Goal: Information Seeking & Learning: Learn about a topic

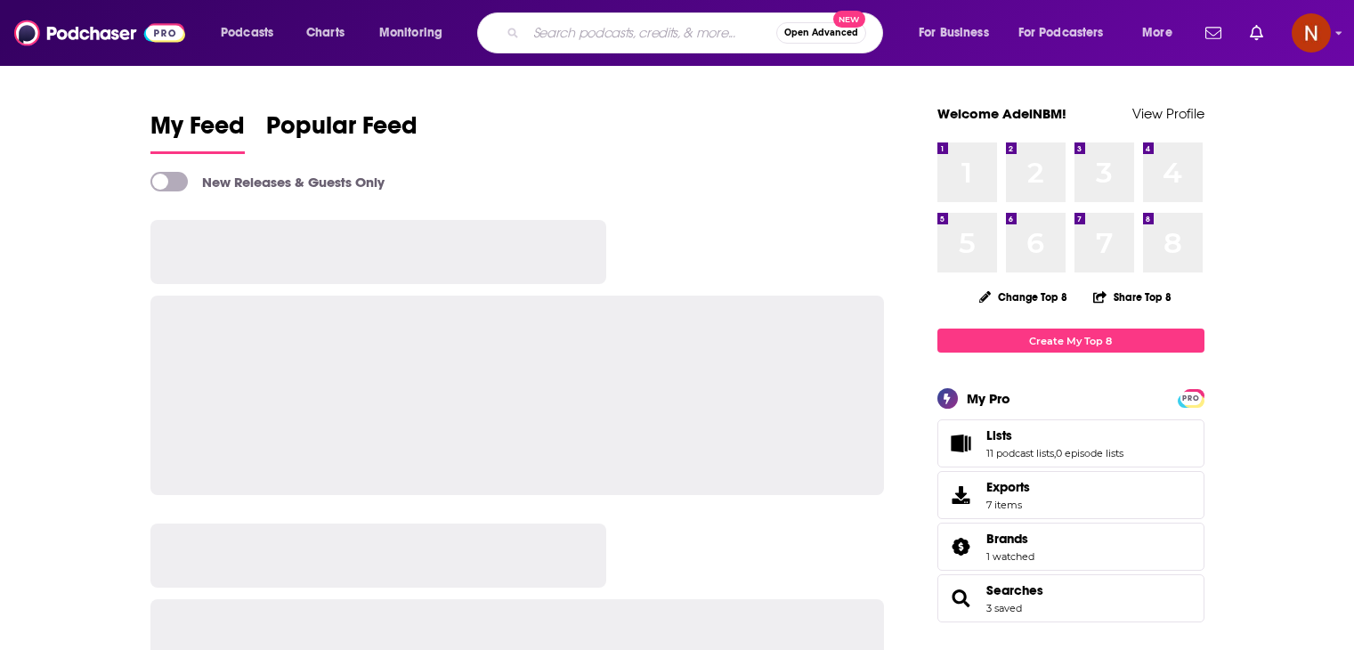
click at [673, 29] on input "Search podcasts, credits, & more..." at bounding box center [651, 33] width 250 height 28
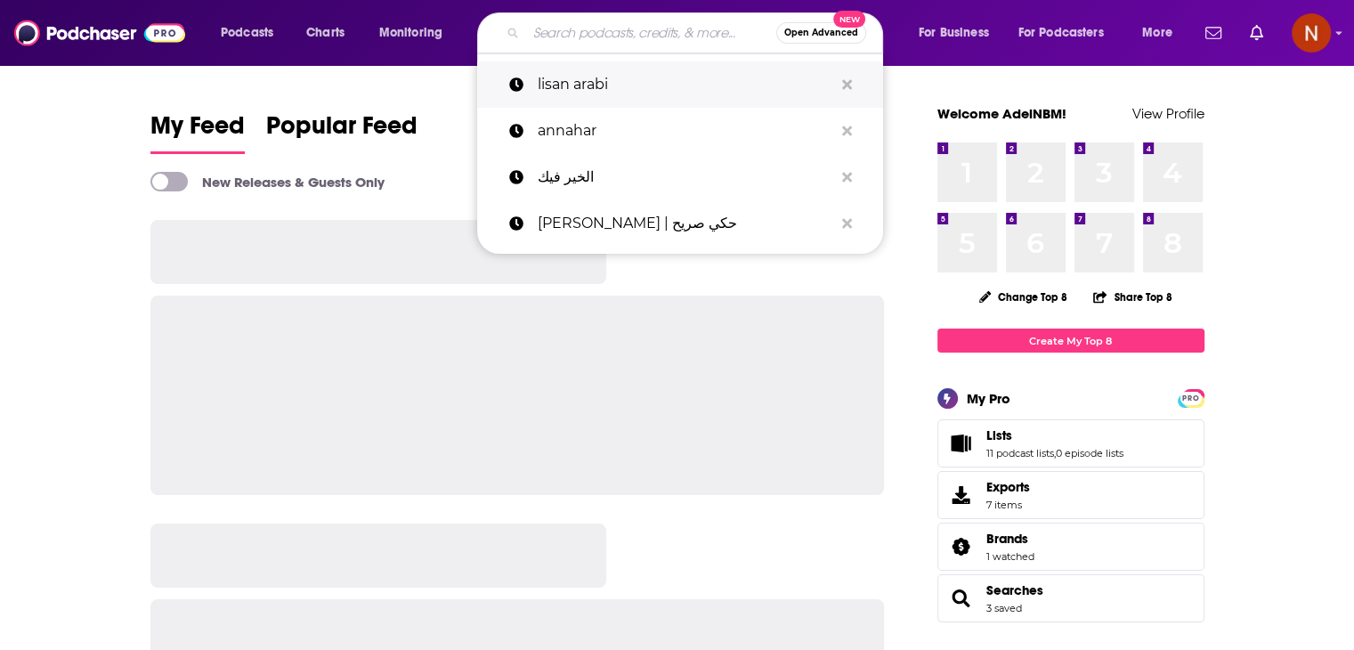
click at [584, 98] on p "lisan arabi" at bounding box center [684, 84] width 295 height 46
type input "lisan arabi"
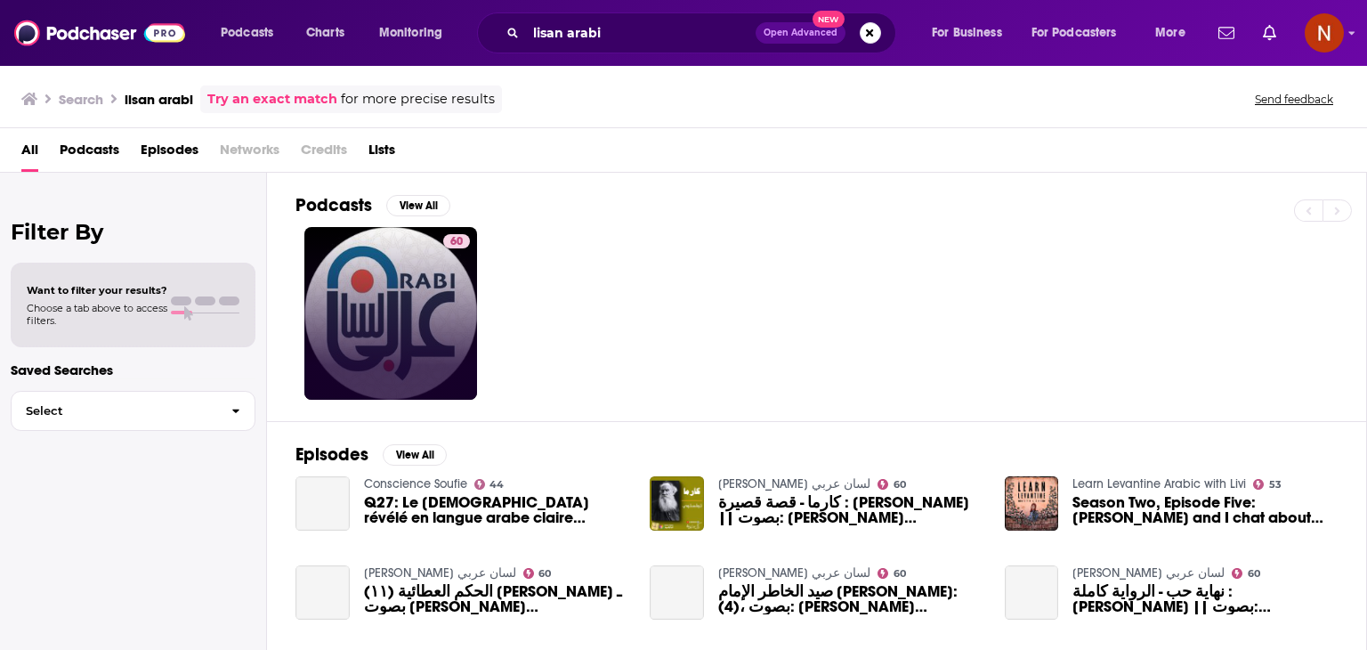
click at [430, 323] on link "60" at bounding box center [390, 313] width 173 height 173
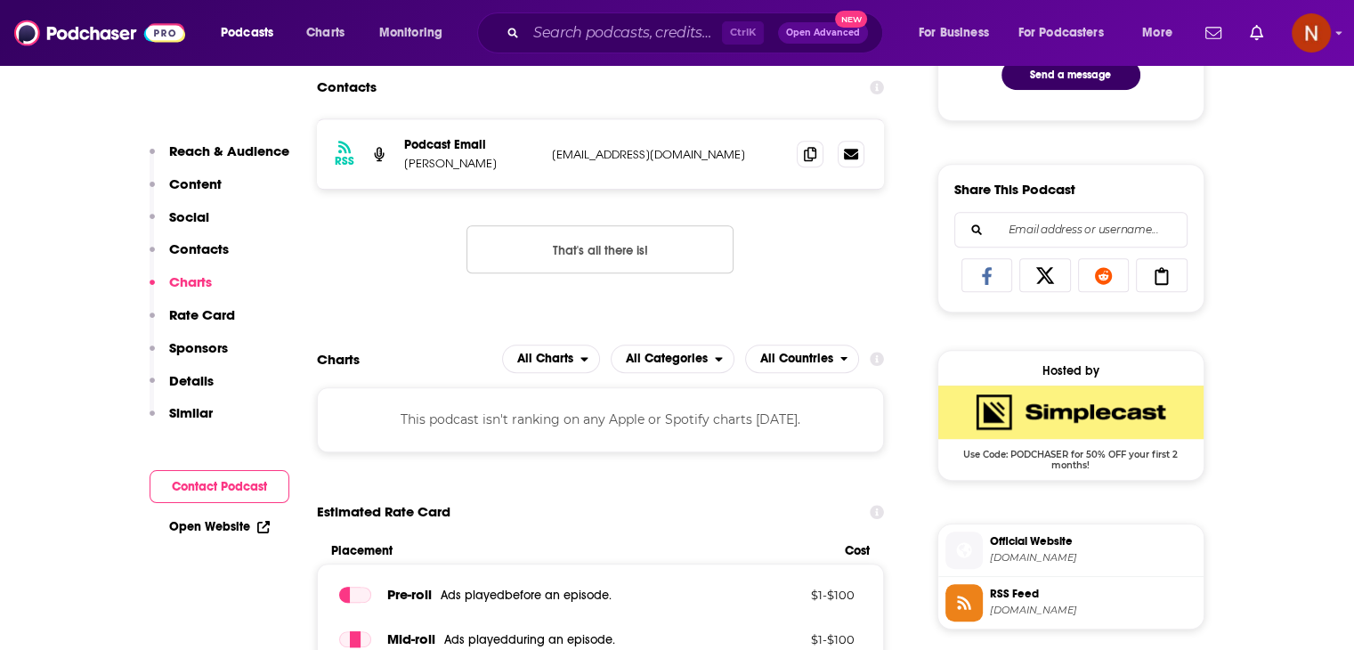
scroll to position [1017, 0]
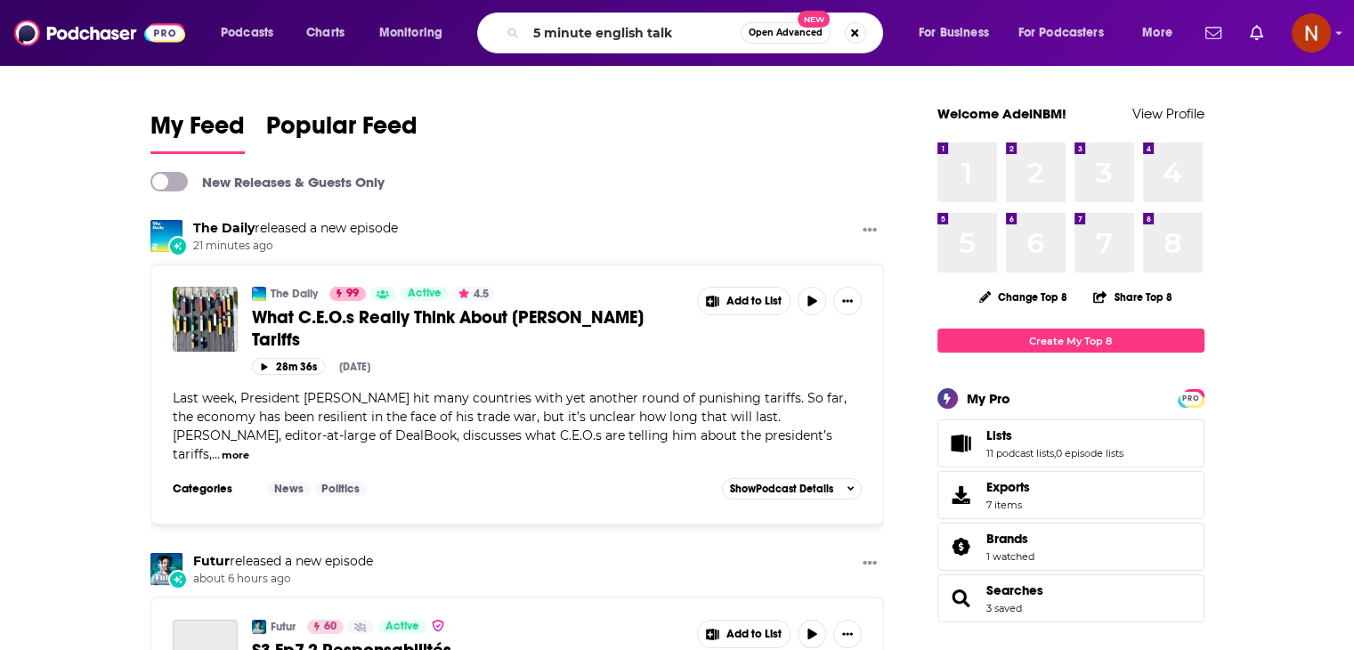
type input "5 minute english talk"
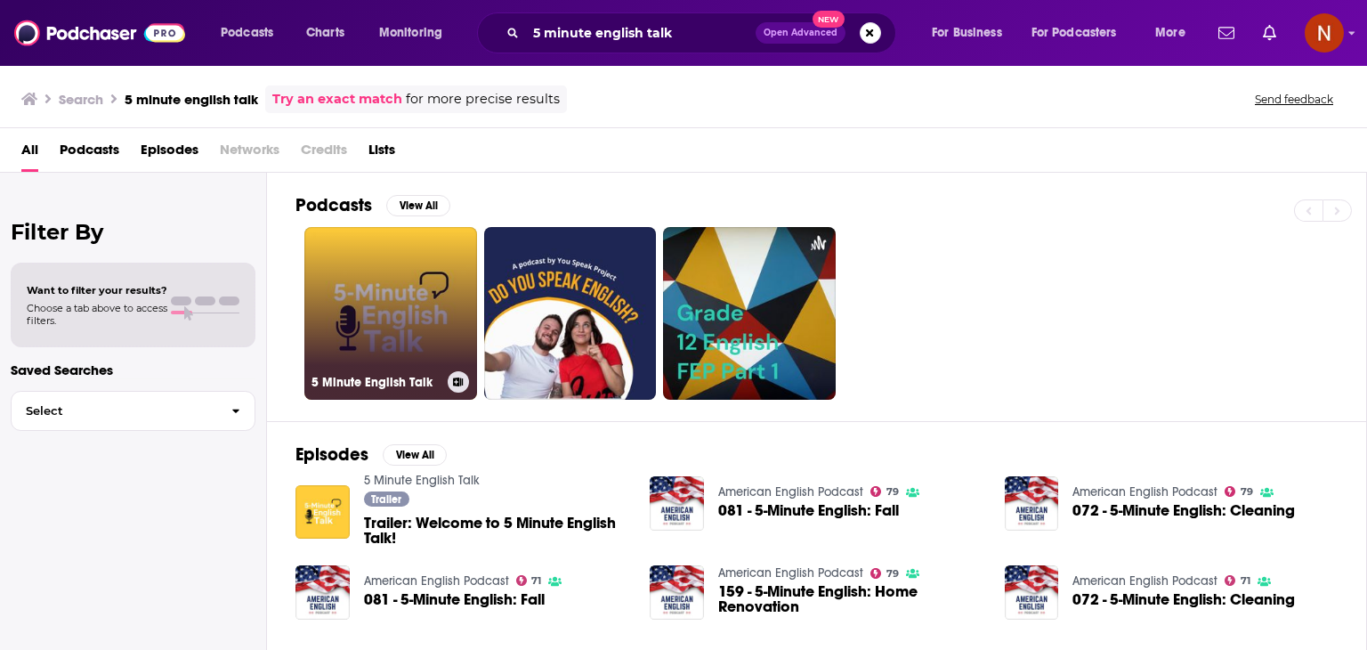
click at [370, 319] on link "5 Minute English Talk" at bounding box center [390, 313] width 173 height 173
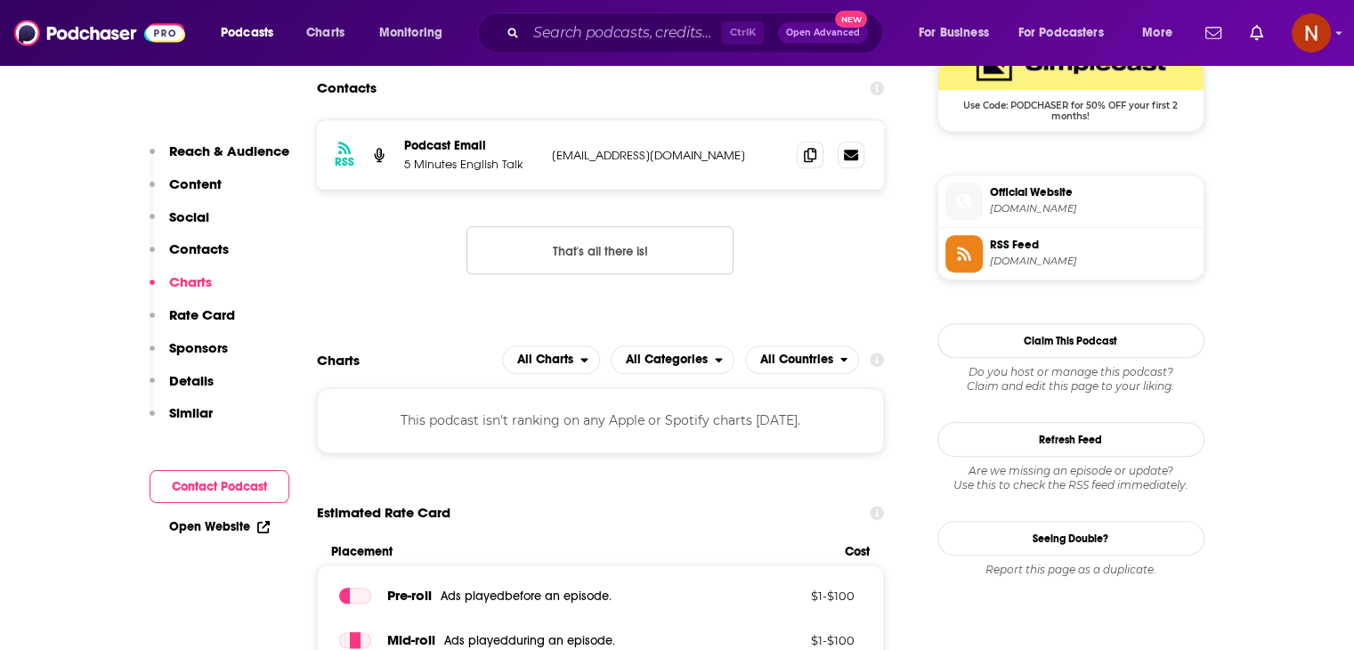
scroll to position [1365, 0]
